Goal: Participate in discussion: Engage in conversation with other users on a specific topic

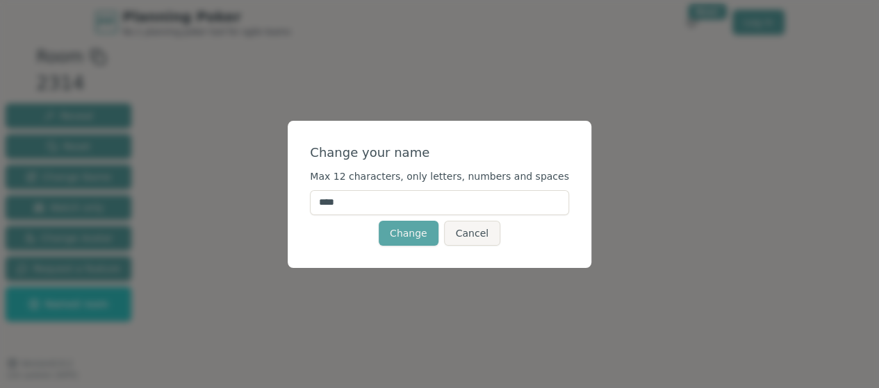
click at [382, 204] on input "****" at bounding box center [439, 202] width 259 height 25
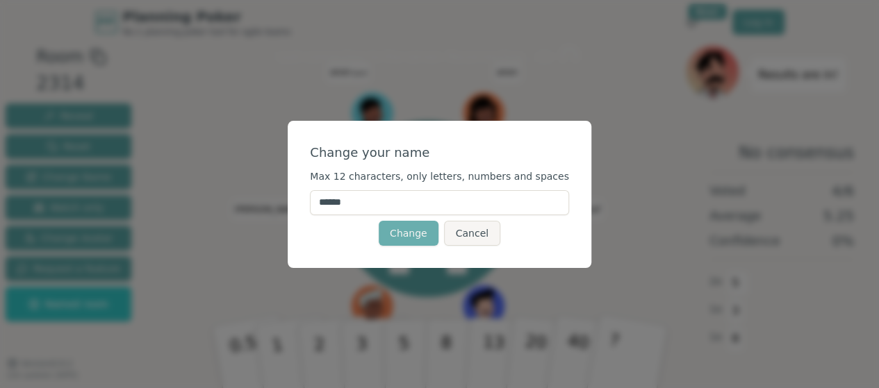
type input "******"
click at [419, 235] on button "Change" at bounding box center [409, 233] width 60 height 25
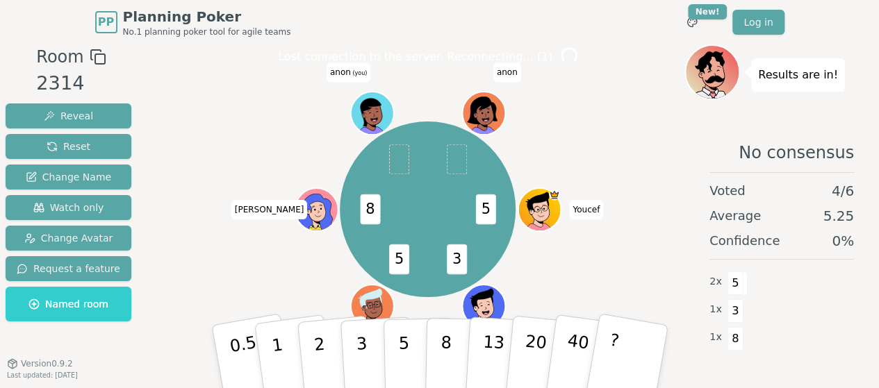
scroll to position [38, 0]
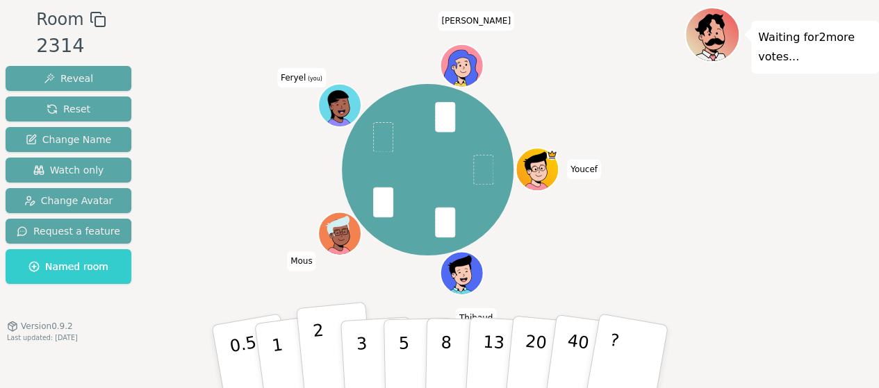
click at [319, 356] on p "2" at bounding box center [320, 359] width 18 height 76
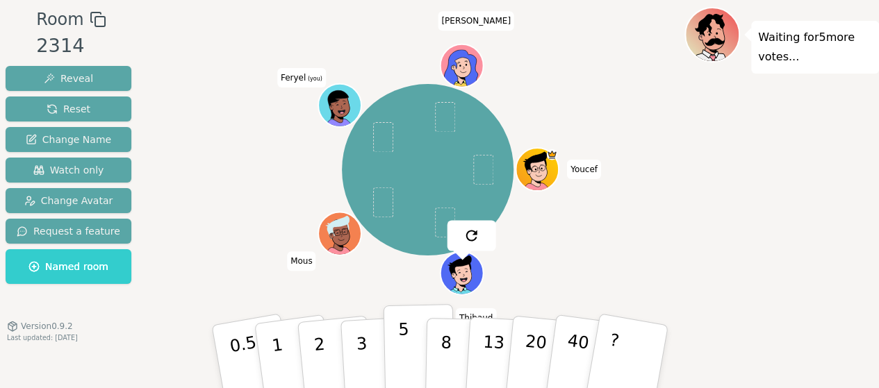
click at [393, 368] on button "5" at bounding box center [419, 357] width 72 height 106
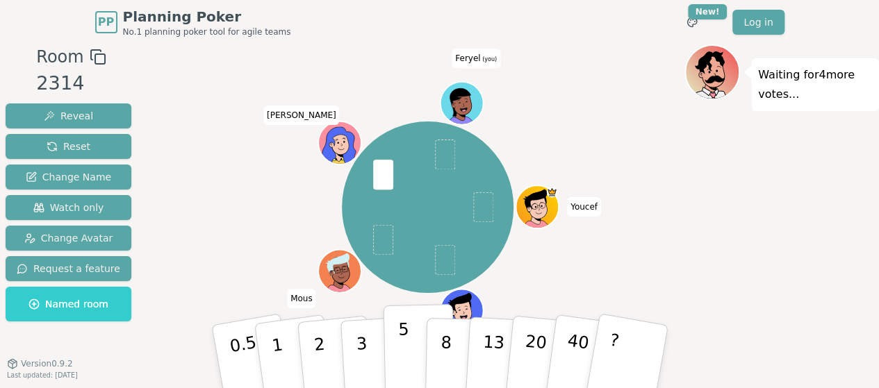
click at [397, 352] on button "5" at bounding box center [419, 357] width 72 height 106
click at [406, 340] on p "5" at bounding box center [403, 356] width 12 height 75
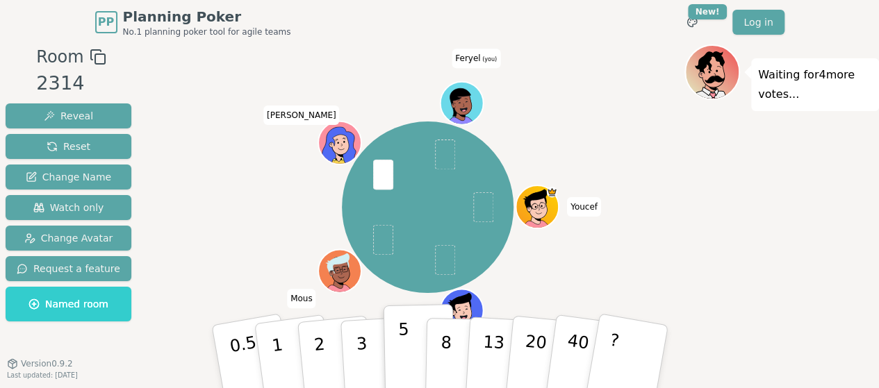
click at [406, 340] on p "5" at bounding box center [403, 356] width 12 height 75
drag, startPoint x: 399, startPoint y: 320, endPoint x: 479, endPoint y: 122, distance: 214.1
click at [479, 122] on div "Room 2314 Reveal Reset Change Name Watch only Change Avatar Request a feature N…" at bounding box center [439, 235] width 879 height 382
drag, startPoint x: 409, startPoint y: 321, endPoint x: 448, endPoint y: 62, distance: 262.0
click at [448, 62] on div "Room 2314 Reveal Reset Change Name Watch only Change Avatar Request a feature N…" at bounding box center [439, 235] width 879 height 382
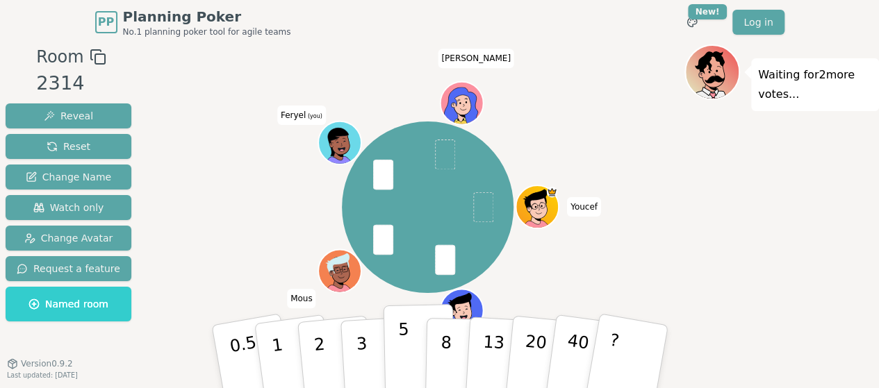
click at [403, 364] on p "5" at bounding box center [403, 356] width 12 height 75
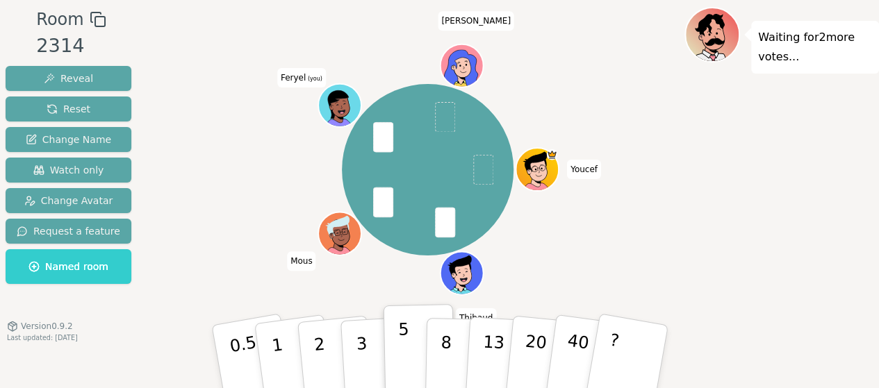
click at [403, 364] on p "5" at bounding box center [403, 356] width 12 height 75
click at [360, 351] on p "3" at bounding box center [361, 358] width 15 height 76
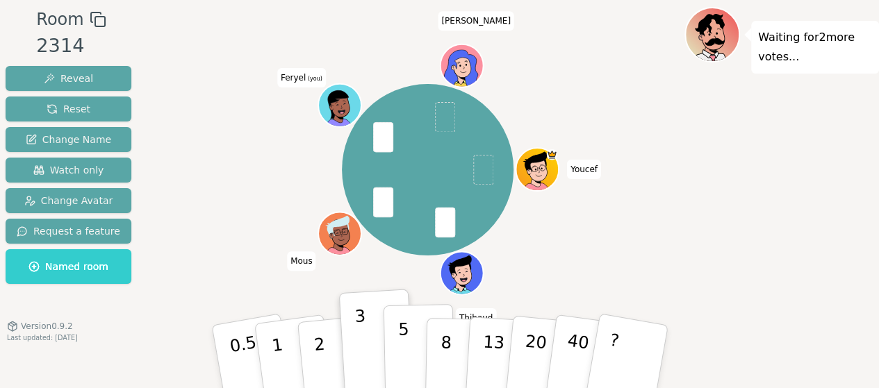
click at [398, 359] on p "5" at bounding box center [403, 356] width 12 height 75
drag, startPoint x: 398, startPoint y: 359, endPoint x: 524, endPoint y: -65, distance: 441.9
click at [524, 0] on html "PP Planning Poker No.1 planning poker tool for agile teams Toggle theme New! Lo…" at bounding box center [439, 175] width 879 height 426
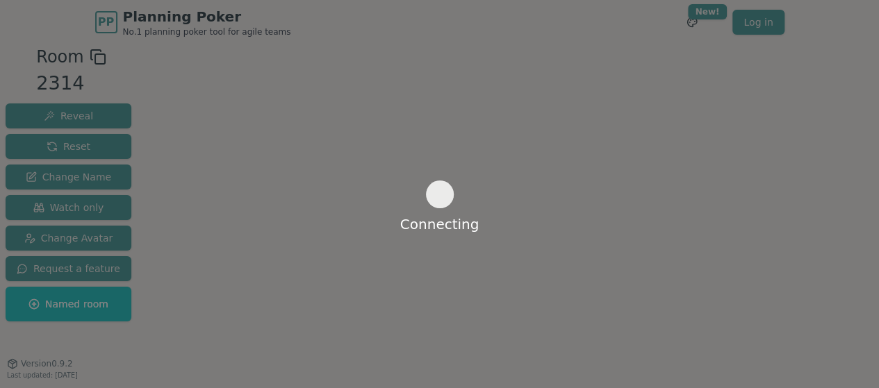
click at [451, 207] on div "Connecting" at bounding box center [440, 195] width 28 height 28
click at [450, 214] on div "Connecting" at bounding box center [439, 214] width 79 height 0
